Goal: Information Seeking & Learning: Understand process/instructions

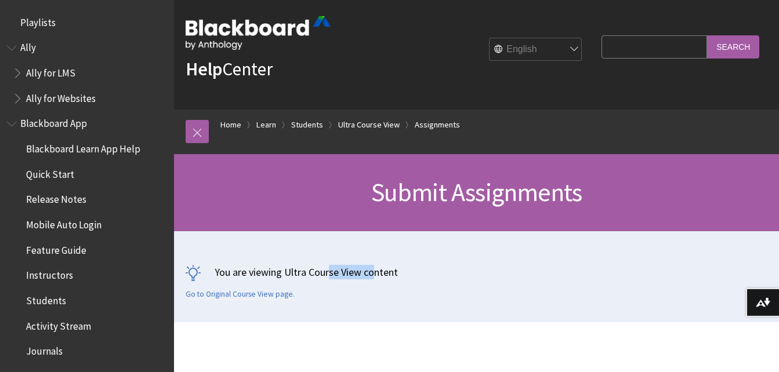
click at [374, 246] on div "You are viewing Ultra Course View content Go to Original Course View page." at bounding box center [476, 276] width 605 height 91
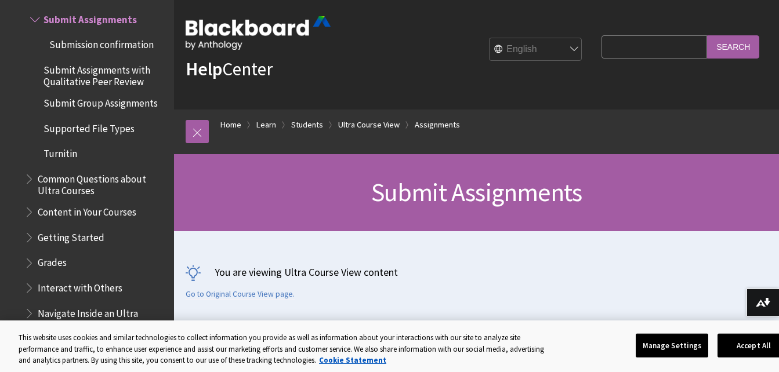
drag, startPoint x: 374, startPoint y: 246, endPoint x: 482, endPoint y: 281, distance: 114.1
click at [482, 281] on div "You are viewing Ultra Course View content Go to Original Course View page." at bounding box center [477, 282] width 582 height 34
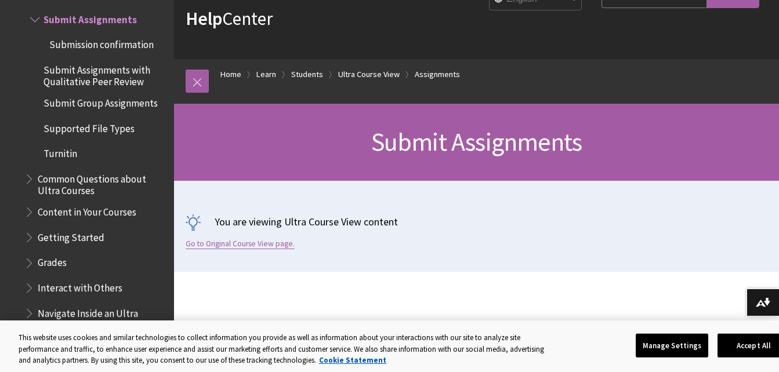
click at [274, 242] on link "Go to Original Course View page." at bounding box center [240, 244] width 109 height 10
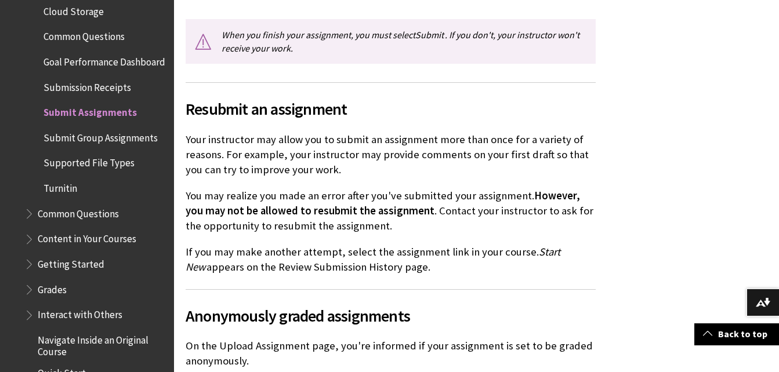
scroll to position [2087, 0]
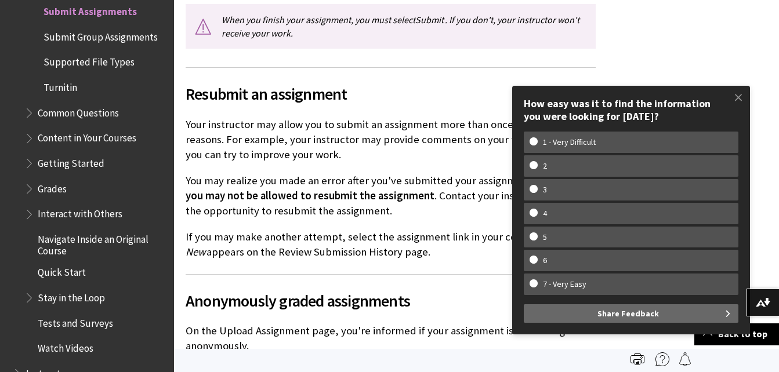
scroll to position [2087, 0]
